Goal: Task Accomplishment & Management: Manage account settings

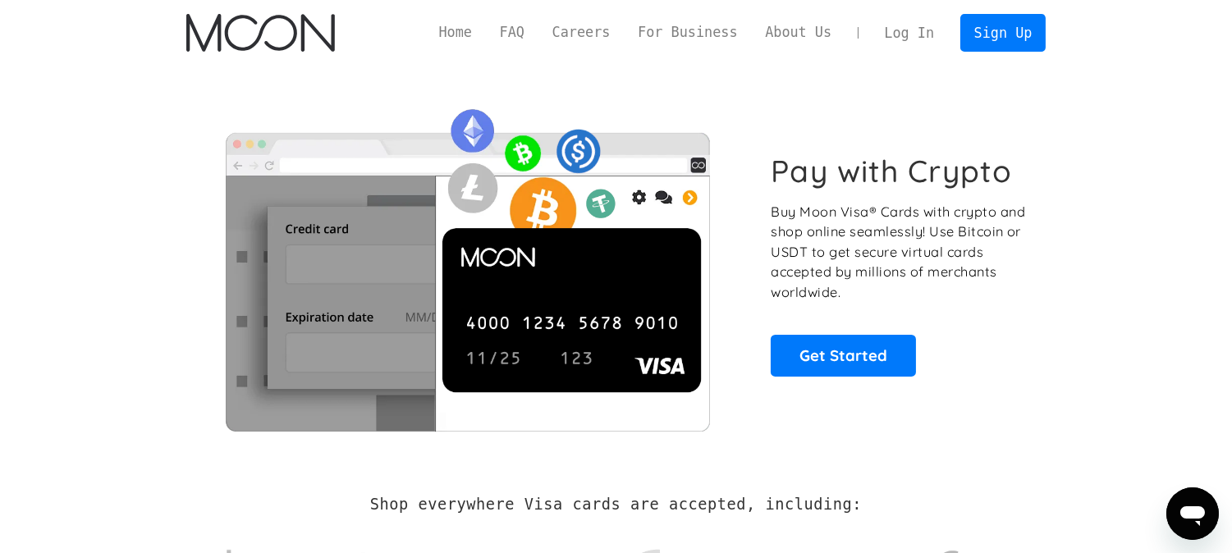
click at [916, 26] on link "Log In" at bounding box center [909, 33] width 77 height 36
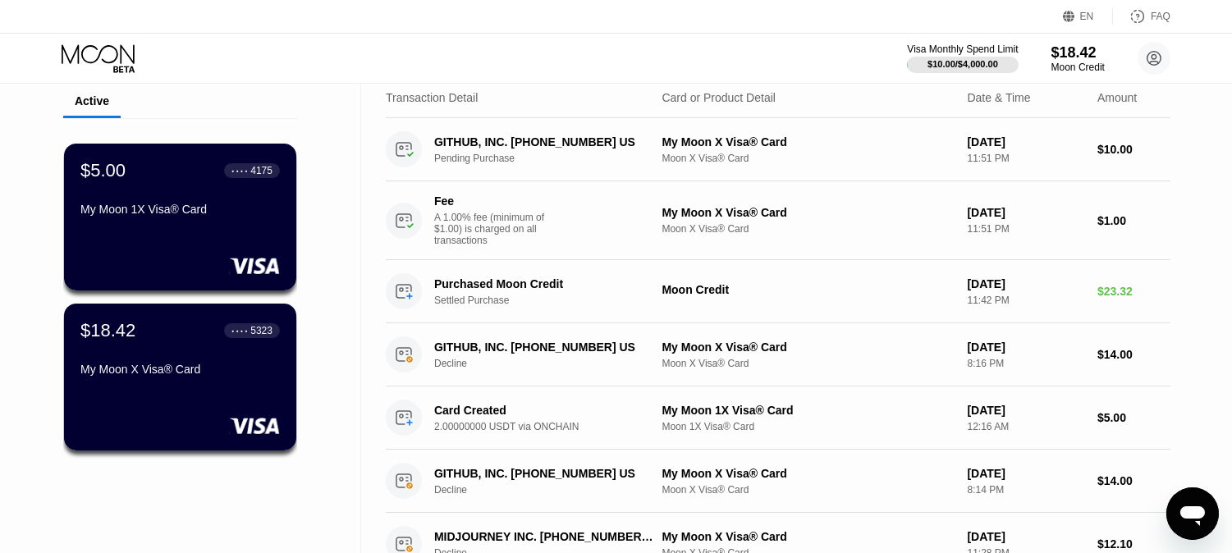
scroll to position [109, 0]
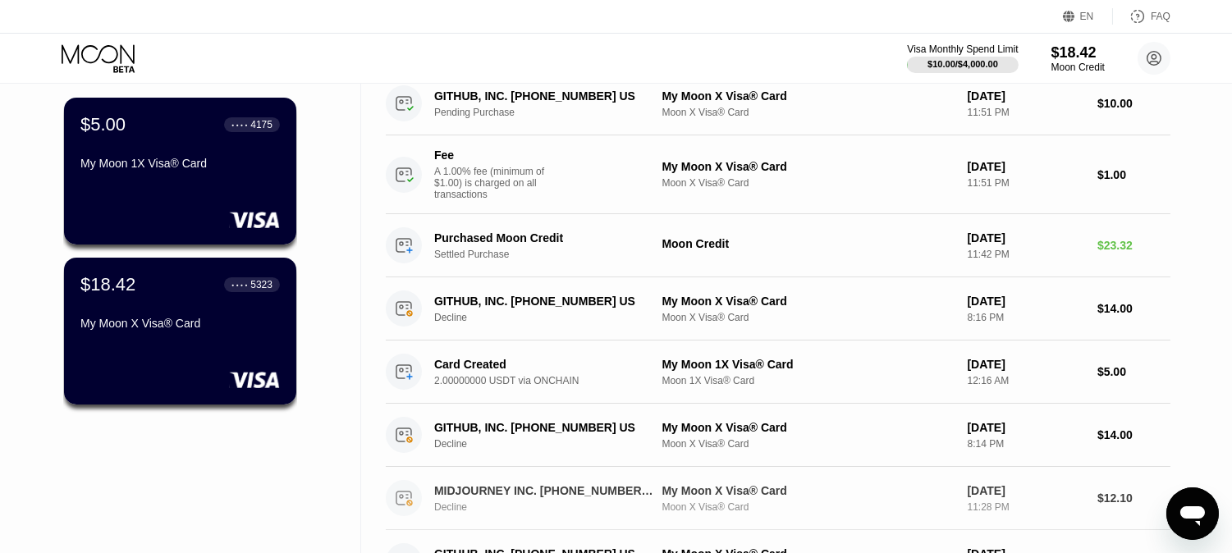
click at [457, 495] on div "MIDJOURNEY INC. +16503794800 US Decline" at bounding box center [552, 498] width 236 height 29
